Goal: Task Accomplishment & Management: Manage account settings

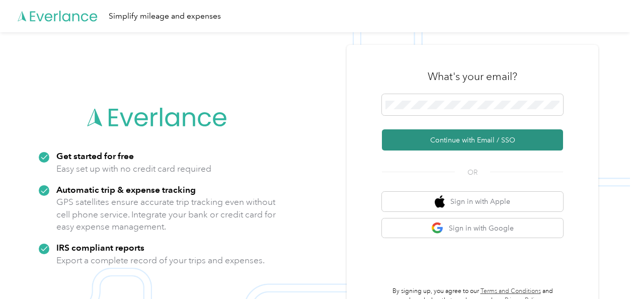
click at [441, 139] on button "Continue with Email / SSO" at bounding box center [472, 139] width 181 height 21
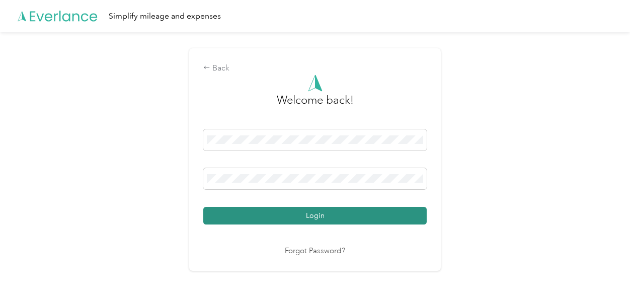
click at [308, 210] on button "Login" at bounding box center [314, 216] width 223 height 18
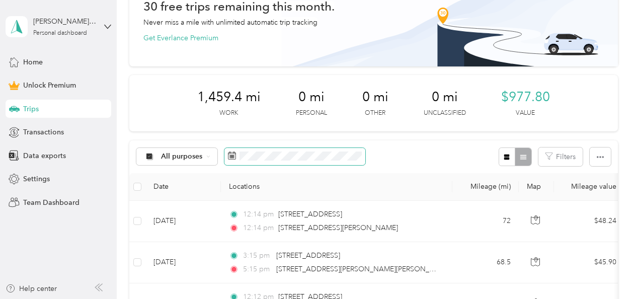
scroll to position [101, 0]
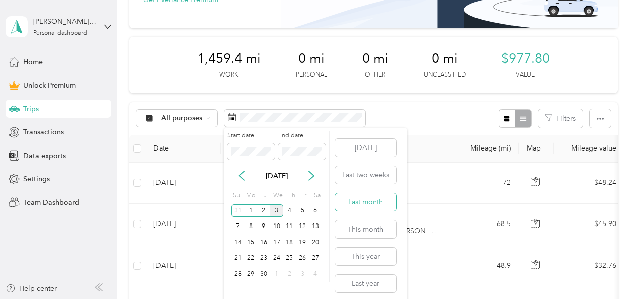
click at [368, 201] on button "Last month" at bounding box center [365, 202] width 61 height 18
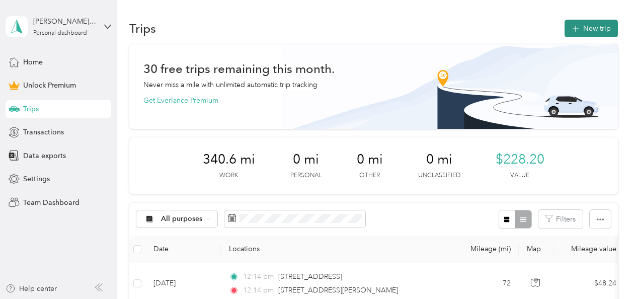
click at [582, 26] on button "New trip" at bounding box center [591, 29] width 53 height 18
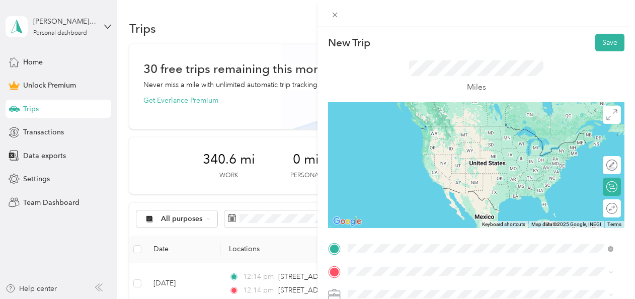
click at [409, 128] on span "150 Marquis Drive Fayetteville, Georgia 30214, United States" at bounding box center [417, 125] width 101 height 9
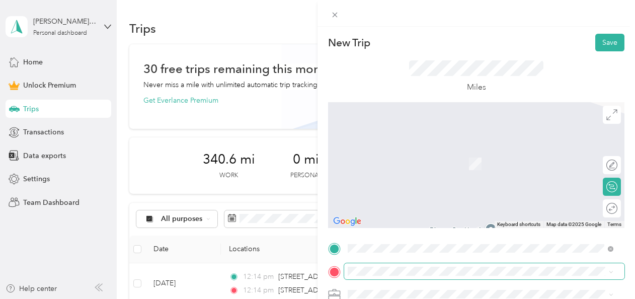
click at [409, 276] on span at bounding box center [484, 271] width 280 height 16
click at [374, 160] on li "4223 Lindsey Way Southeast Conyers, Georgia 30013, United States" at bounding box center [480, 149] width 273 height 21
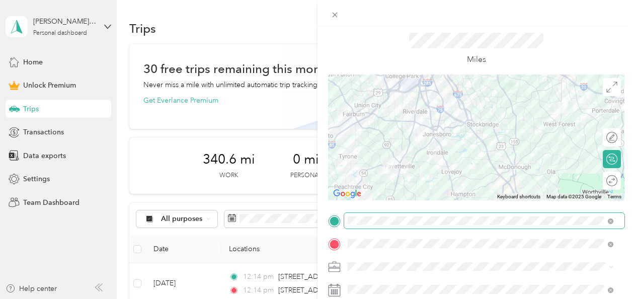
scroll to position [50, 0]
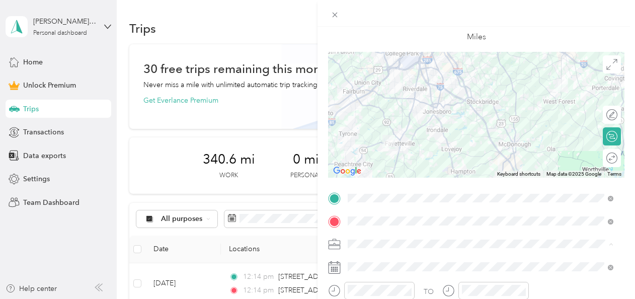
click at [370, 142] on ol "Work Personal Social Work Other Charity Medical Moving Commute" at bounding box center [480, 164] width 273 height 141
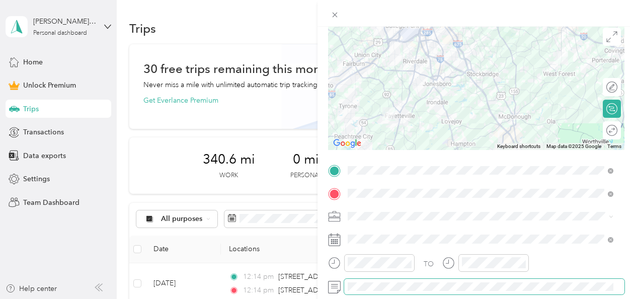
scroll to position [101, 0]
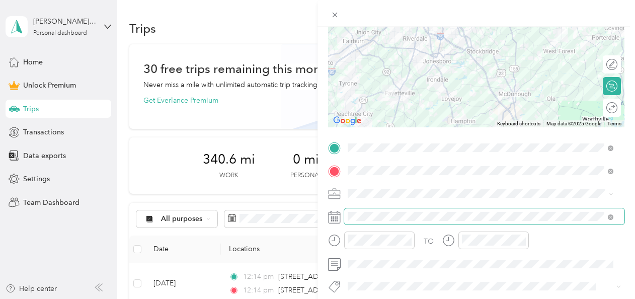
click at [385, 211] on span at bounding box center [484, 216] width 280 height 16
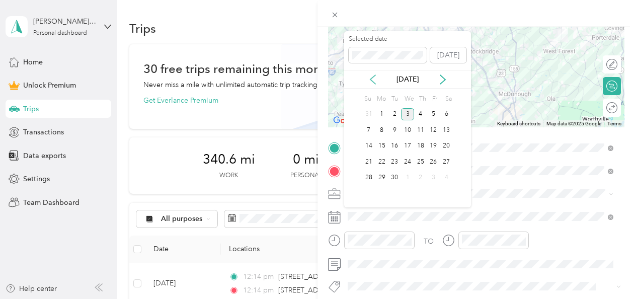
click at [371, 75] on icon at bounding box center [373, 79] width 10 height 10
click at [434, 180] on div "29" at bounding box center [433, 178] width 13 height 13
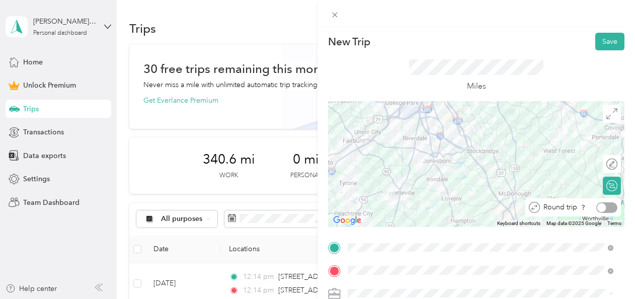
scroll to position [0, 0]
click at [603, 207] on div at bounding box center [606, 208] width 21 height 11
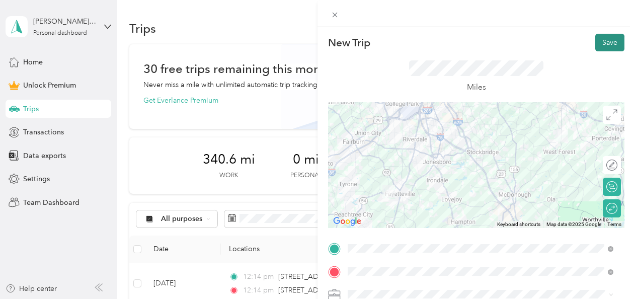
drag, startPoint x: 598, startPoint y: 39, endPoint x: 591, endPoint y: 39, distance: 6.6
click at [597, 39] on button "Save" at bounding box center [609, 43] width 29 height 18
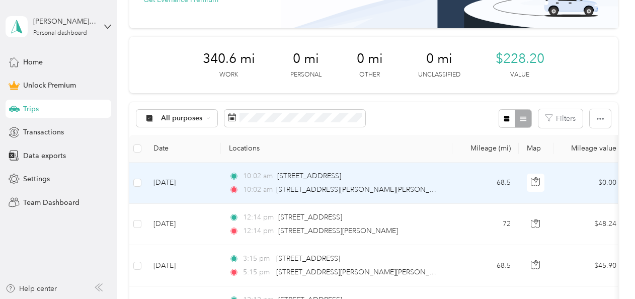
scroll to position [151, 0]
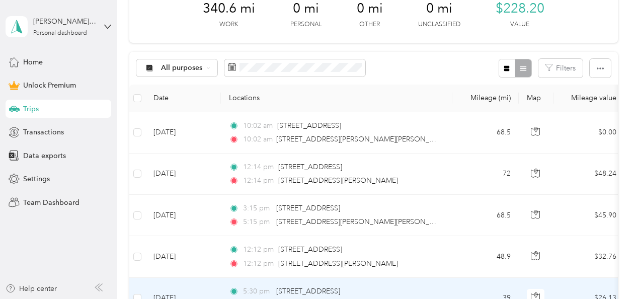
drag, startPoint x: 343, startPoint y: 298, endPoint x: 385, endPoint y: 291, distance: 42.9
click at [385, 291] on div "5:30 pm 150 Marquis Drive, Fayetteville 7:30 pm 240 Redding Ridge, College Park" at bounding box center [334, 298] width 211 height 25
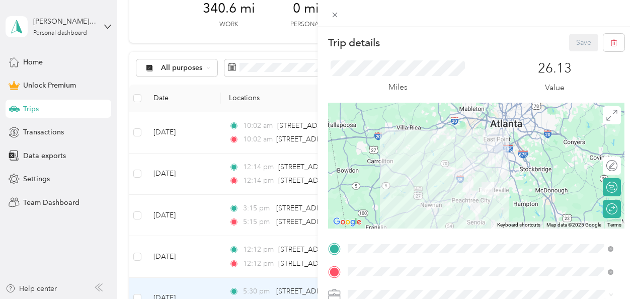
click at [165, 26] on div "Trip details Save This trip cannot be edited because it is either under review,…" at bounding box center [317, 149] width 635 height 299
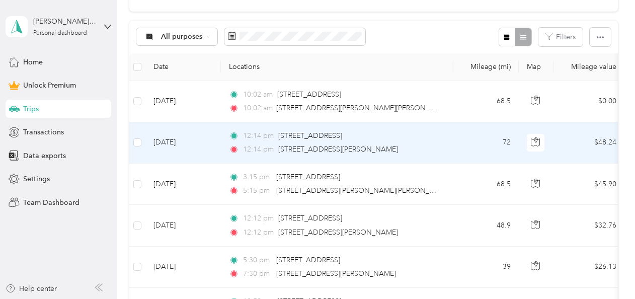
scroll to position [252, 0]
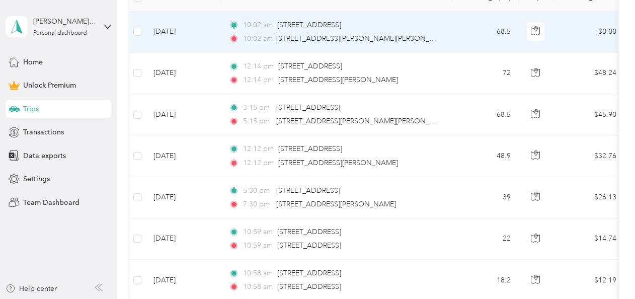
click at [602, 30] on td "$0.00" at bounding box center [589, 32] width 70 height 41
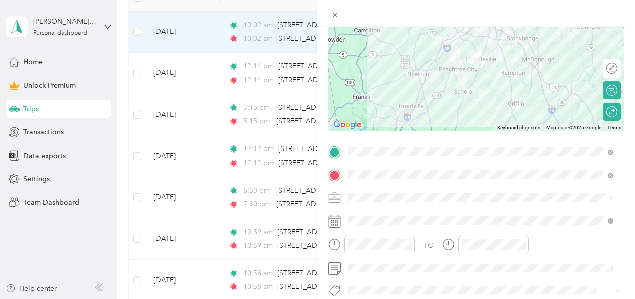
scroll to position [101, 0]
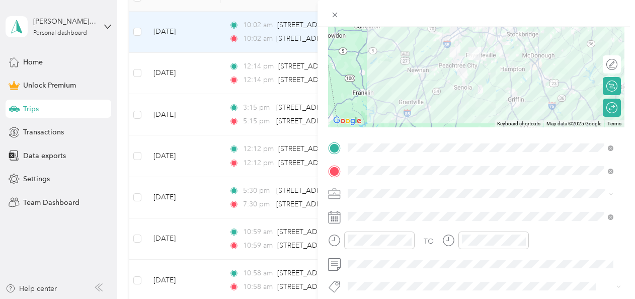
drag, startPoint x: 375, startPoint y: 198, endPoint x: 364, endPoint y: 91, distance: 107.3
click at [364, 91] on li "Social Work" at bounding box center [480, 86] width 273 height 18
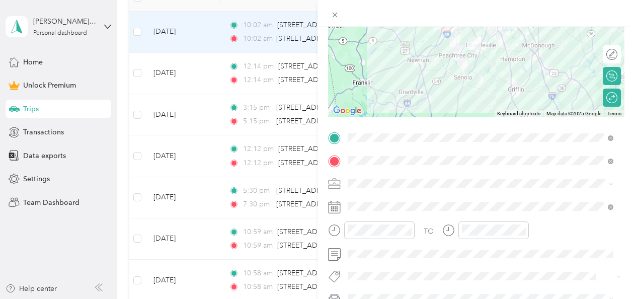
scroll to position [0, 0]
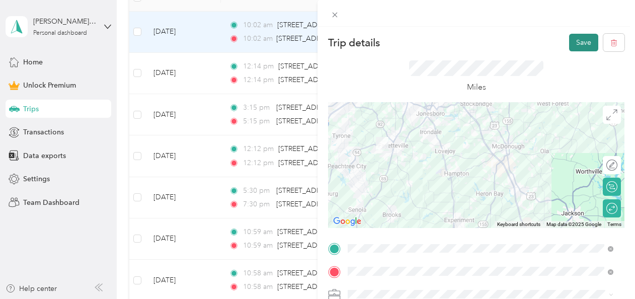
click at [569, 44] on button "Save" at bounding box center [583, 43] width 29 height 18
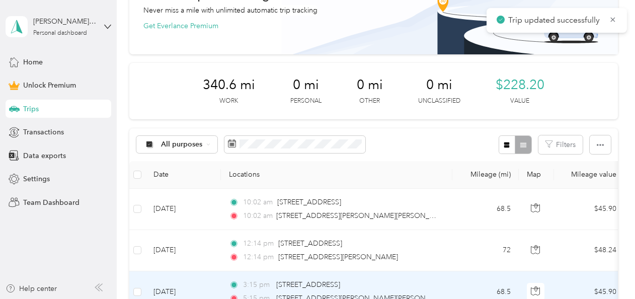
scroll to position [50, 0]
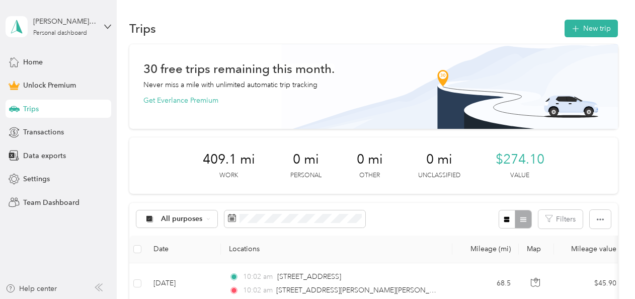
drag, startPoint x: 613, startPoint y: 0, endPoint x: 352, endPoint y: 30, distance: 262.9
click at [352, 30] on div "Trips New trip" at bounding box center [373, 28] width 489 height 21
drag, startPoint x: 606, startPoint y: 0, endPoint x: 290, endPoint y: 29, distance: 317.4
click at [290, 29] on div "Trips New trip" at bounding box center [373, 28] width 489 height 21
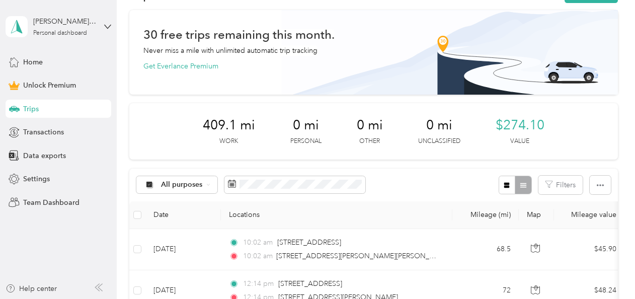
scroll to position [50, 0]
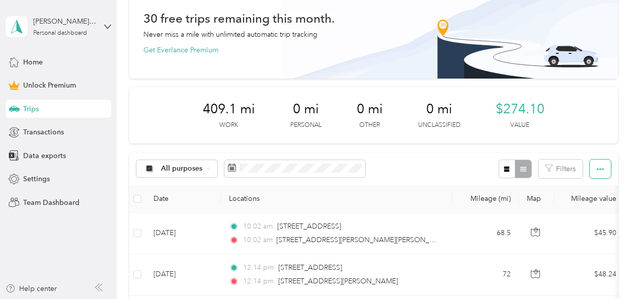
click at [597, 172] on icon "button" at bounding box center [600, 169] width 7 height 7
click at [572, 205] on li "Export" at bounding box center [587, 205] width 42 height 18
click at [572, 204] on li "Export" at bounding box center [587, 205] width 42 height 18
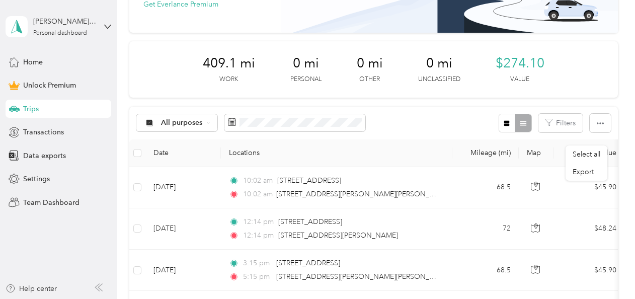
scroll to position [151, 0]
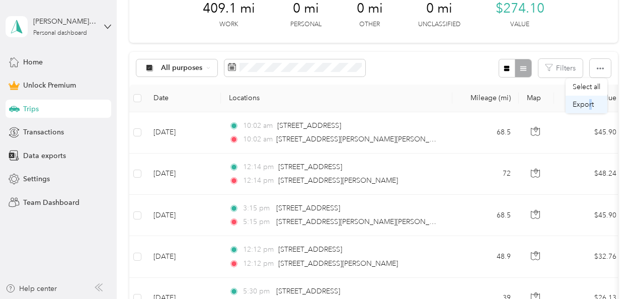
click at [589, 103] on span "Export" at bounding box center [583, 104] width 21 height 9
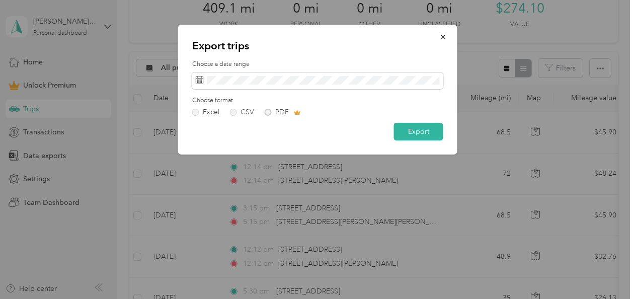
click at [267, 112] on div "Excel CSV PDF" at bounding box center [317, 112] width 251 height 7
click at [411, 132] on button "Export" at bounding box center [418, 132] width 49 height 18
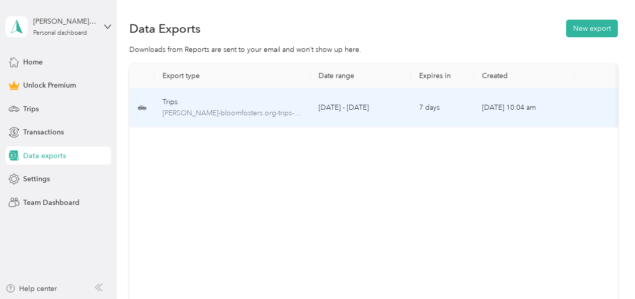
click at [250, 105] on div "Trips" at bounding box center [233, 102] width 140 height 11
click at [268, 104] on div "Trips" at bounding box center [233, 102] width 140 height 11
click at [165, 106] on div "Trips" at bounding box center [233, 102] width 140 height 11
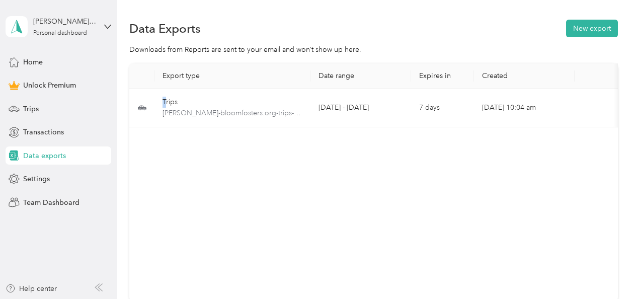
copy div "T"
